Goal: Task Accomplishment & Management: Manage account settings

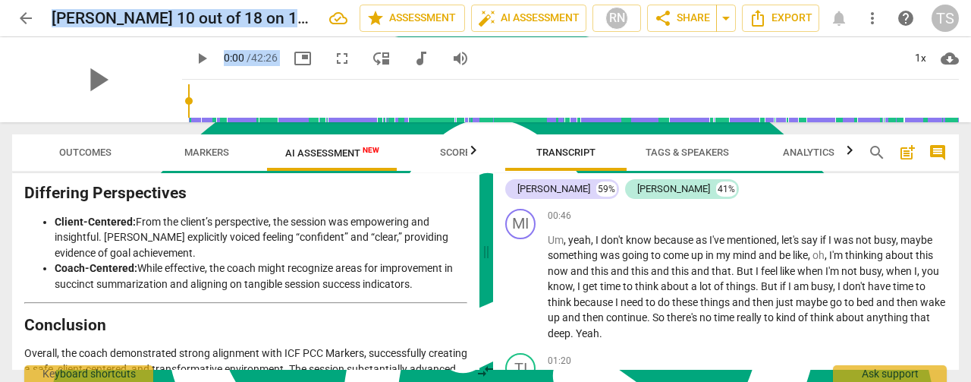
scroll to position [3233, 0]
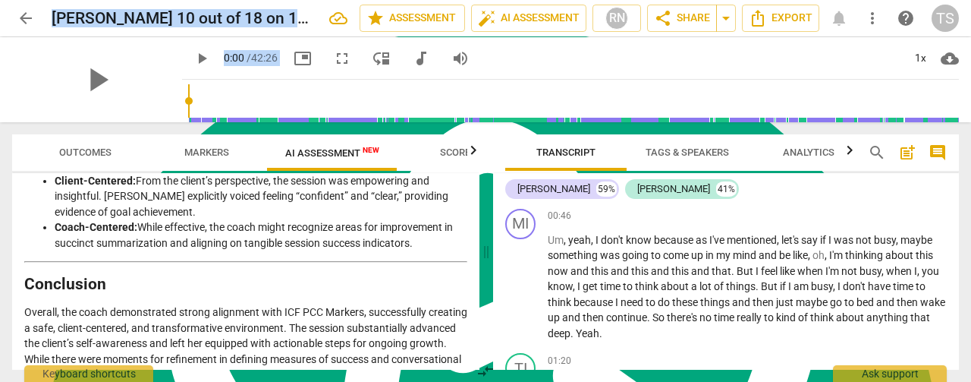
drag, startPoint x: 29, startPoint y: 223, endPoint x: 341, endPoint y: 344, distance: 335.0
copy div "Loremips Dolorsi Ametcons: Adipisci eli Seddoeius Temporinci Utlabore Et dolo m…"
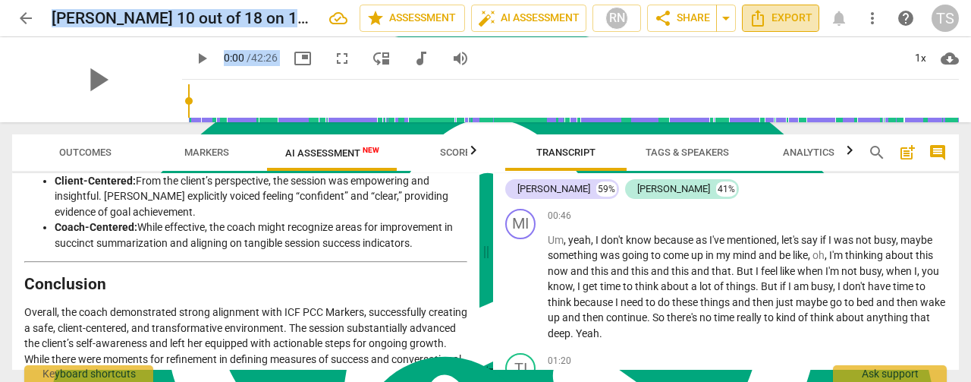
click at [790, 13] on span "Export" at bounding box center [781, 18] width 64 height 18
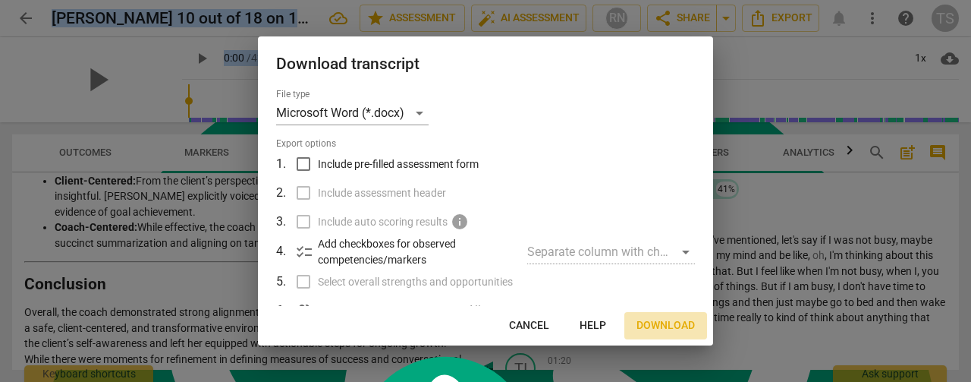
click at [651, 326] on span "Download" at bounding box center [665, 325] width 58 height 15
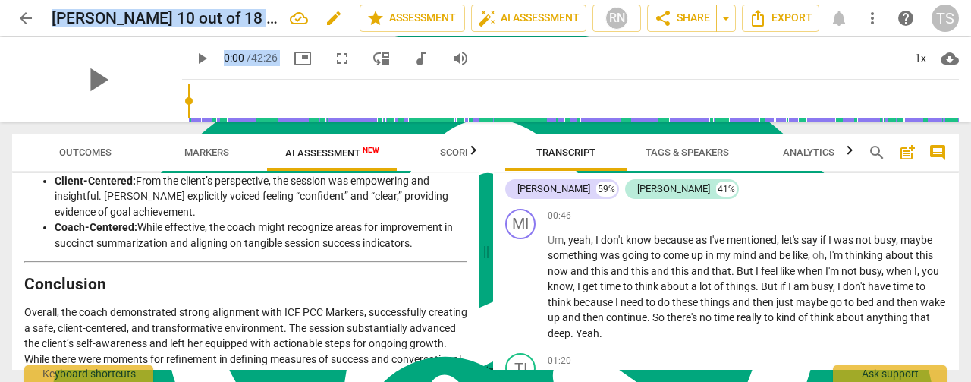
click at [331, 18] on span "edit" at bounding box center [334, 18] width 18 height 18
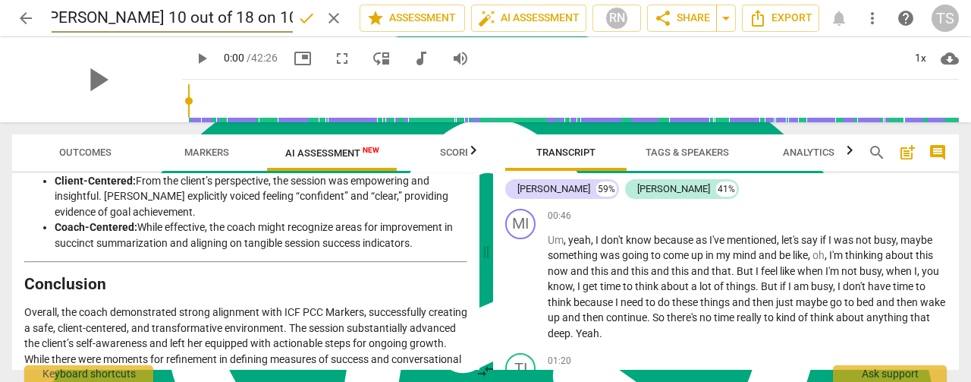
scroll to position [0, 0]
type input "[PERSON_NAME] 10/16 ([DATE])"
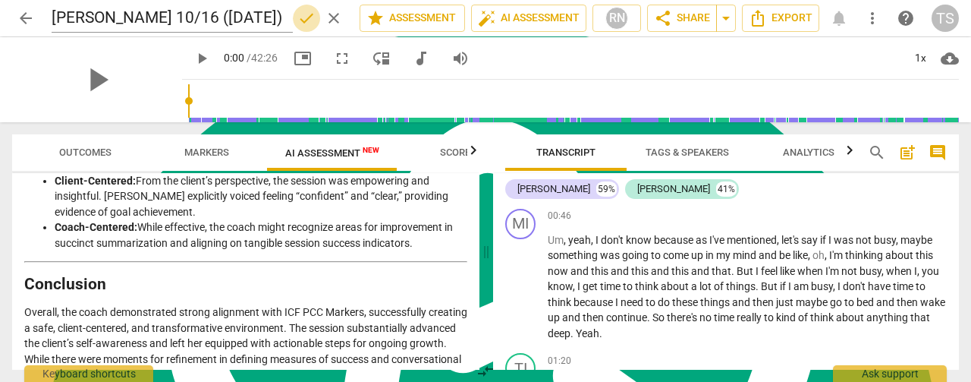
click at [293, 24] on span "done" at bounding box center [306, 18] width 27 height 18
click at [27, 19] on span "arrow_back" at bounding box center [26, 18] width 18 height 18
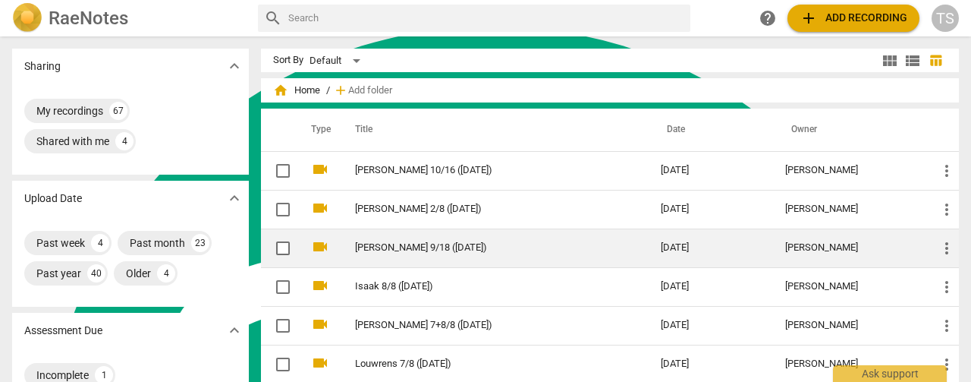
click at [394, 252] on link "[PERSON_NAME] 9/18 ([DATE])" at bounding box center [480, 247] width 251 height 11
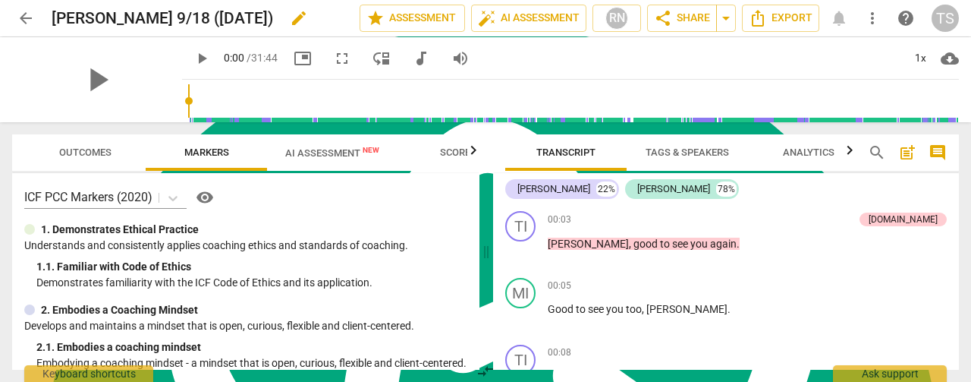
click at [285, 27] on button "edit" at bounding box center [298, 18] width 27 height 27
click at [132, 22] on input "[PERSON_NAME] 9/18 ([DATE])" at bounding box center [172, 18] width 241 height 29
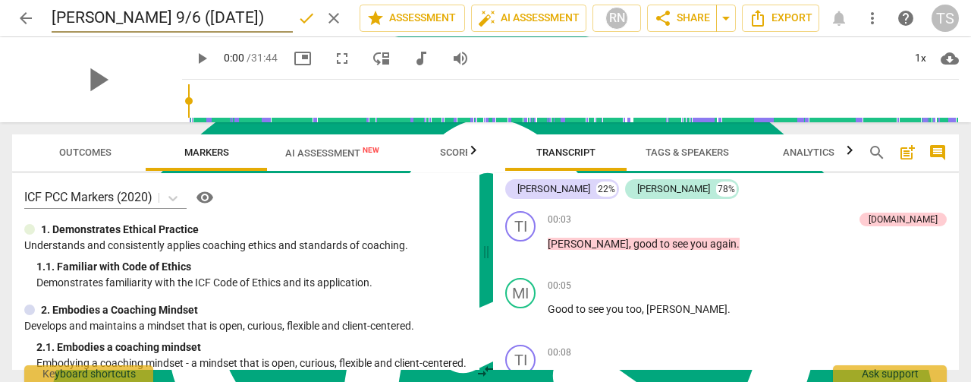
type input "[PERSON_NAME] 9/6 ([DATE])"
click at [302, 24] on span "done" at bounding box center [306, 18] width 18 height 18
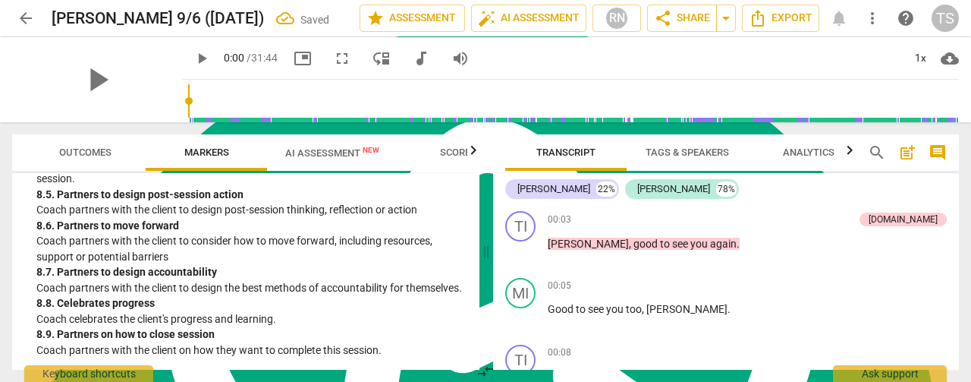
scroll to position [1972, 0]
click at [325, 148] on span "AI Assessment New" at bounding box center [332, 152] width 94 height 11
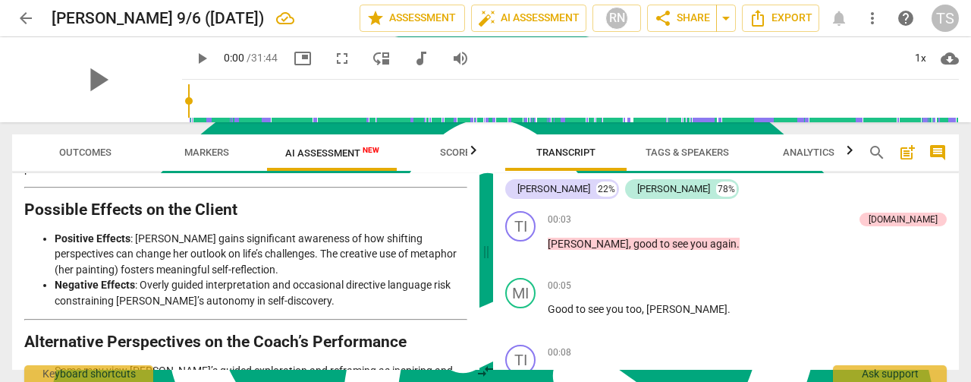
scroll to position [3493, 0]
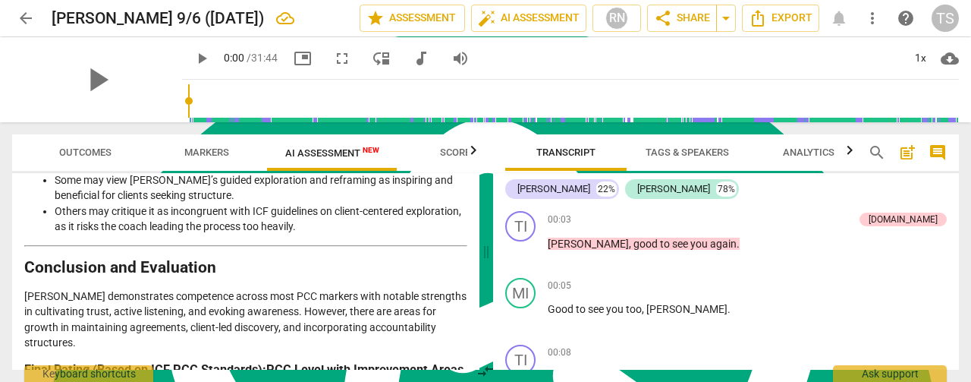
click at [23, 32] on div "arrow_back [PERSON_NAME] 9/6 ([DATE]) edit star Assessment auto_fix_high AI Ass…" at bounding box center [485, 18] width 947 height 36
click at [20, 17] on span "arrow_back" at bounding box center [26, 18] width 18 height 18
